Goal: Complete application form

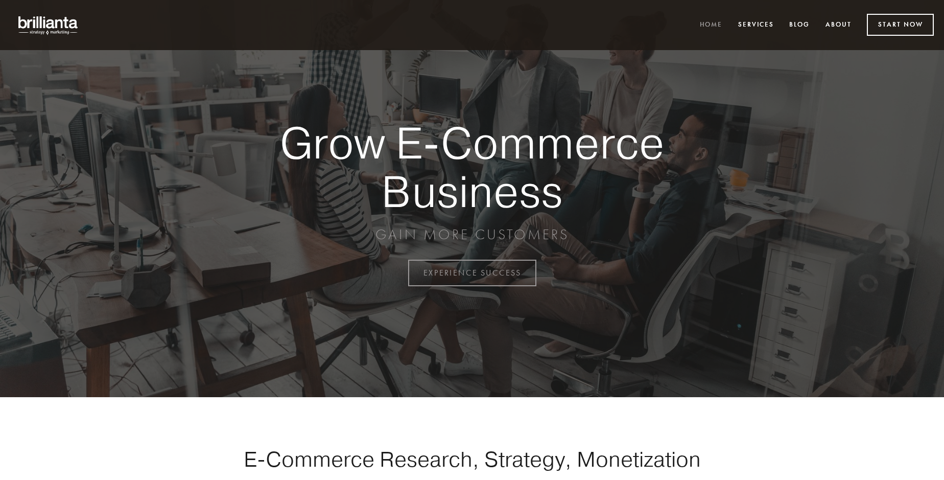
scroll to position [2678, 0]
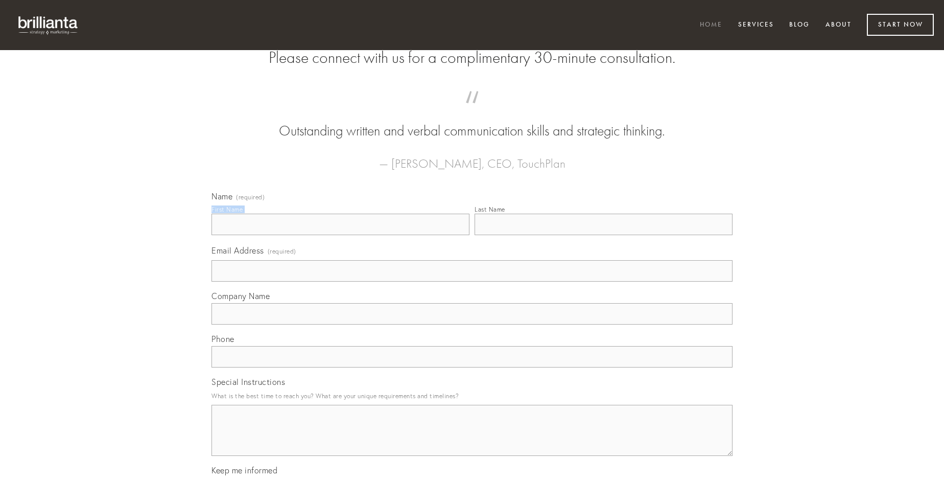
type input "[PERSON_NAME]"
click at [603, 235] on input "Last Name" at bounding box center [604, 224] width 258 height 21
type input "[PERSON_NAME]"
click at [472, 281] on input "Email Address (required)" at bounding box center [471, 270] width 521 height 21
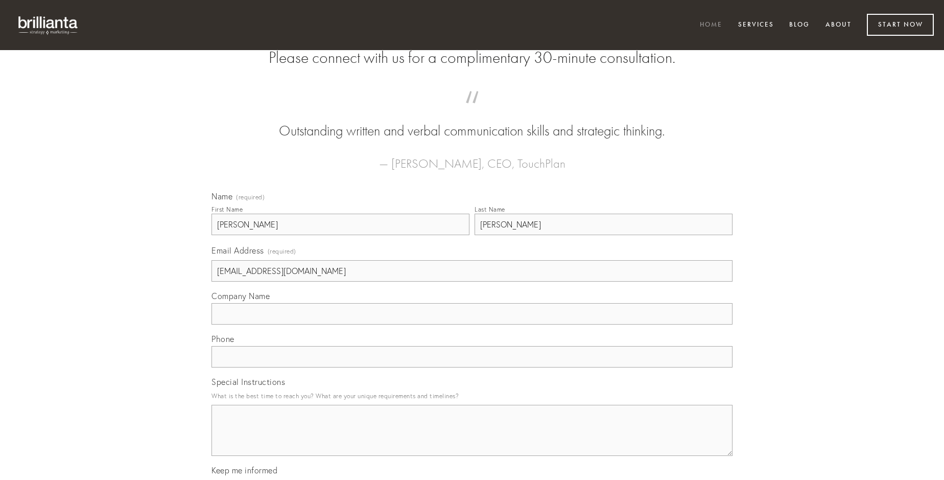
type input "[EMAIL_ADDRESS][DOMAIN_NAME]"
click at [472, 324] on input "Company Name" at bounding box center [471, 313] width 521 height 21
type input "aliquam"
click at [472, 367] on input "text" at bounding box center [471, 356] width 521 height 21
click at [472, 439] on textarea "Special Instructions" at bounding box center [471, 430] width 521 height 51
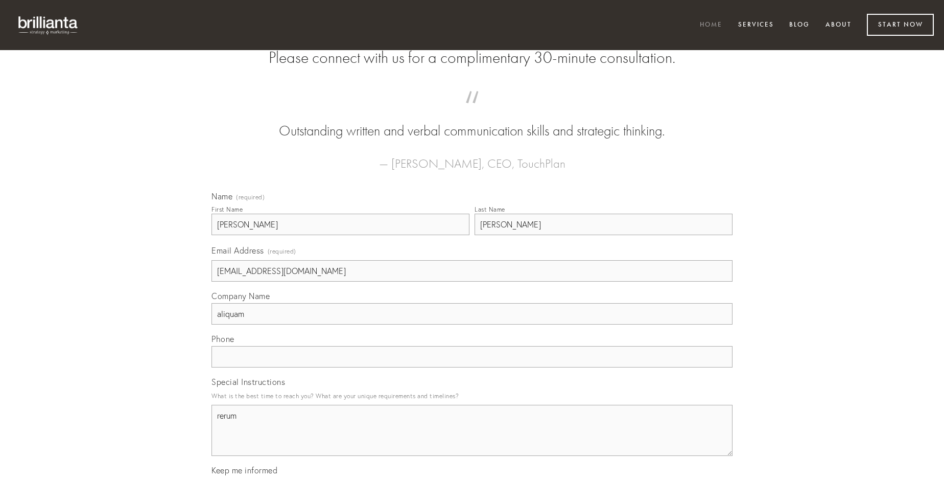
type textarea "rerum"
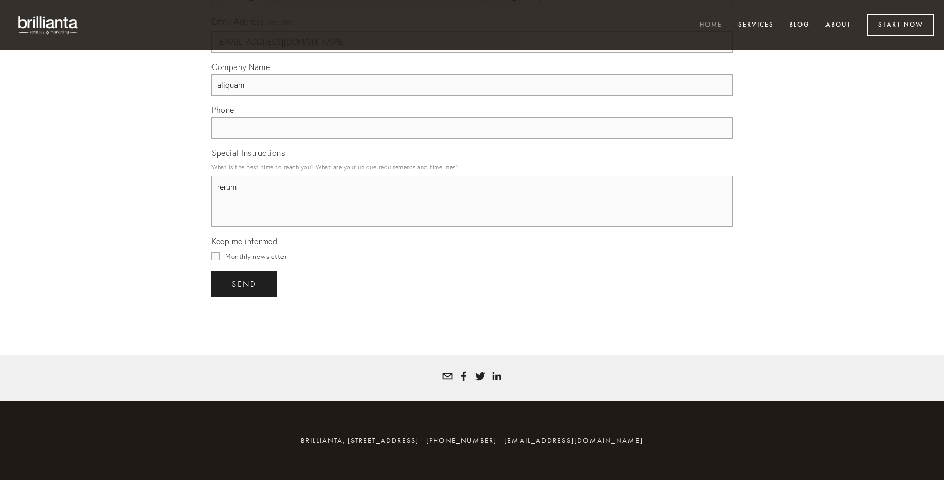
click at [245, 284] on span "send" at bounding box center [244, 283] width 25 height 9
